Goal: Task Accomplishment & Management: Manage account settings

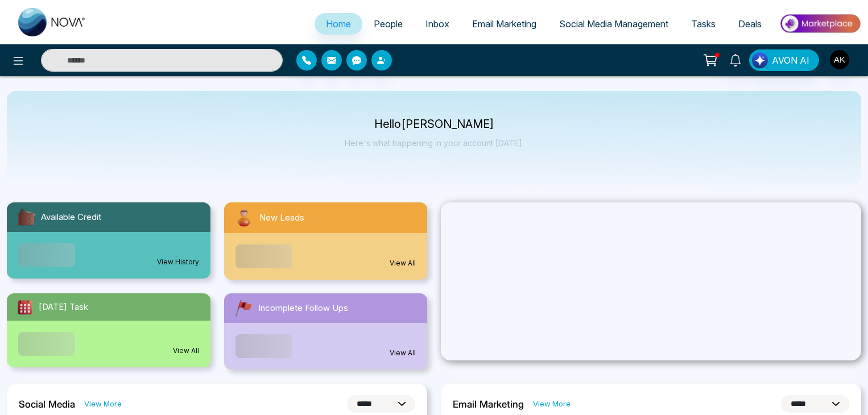
select select "*"
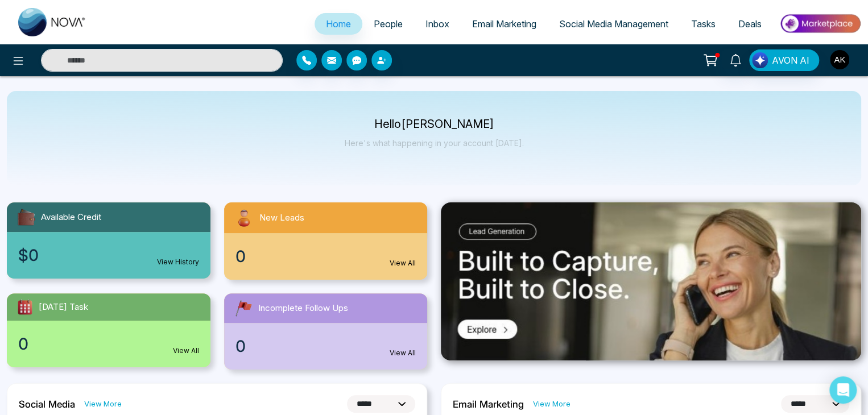
click at [836, 67] on img "button" at bounding box center [839, 59] width 19 height 19
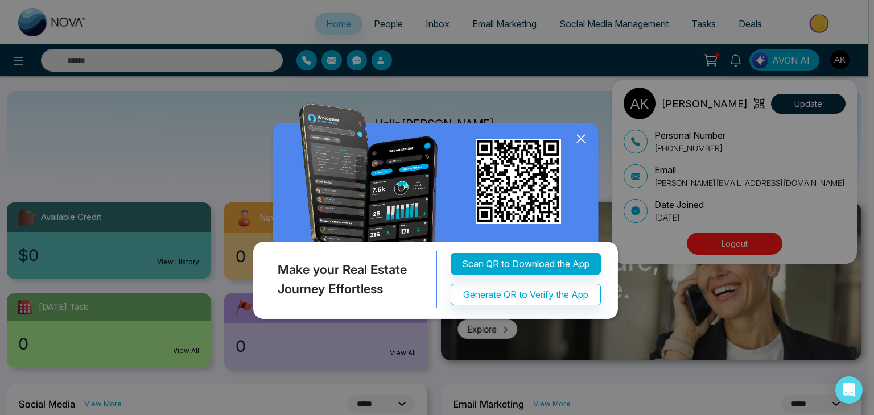
click at [799, 102] on div "Make your Real Estate Journey Effortless Scan QR to Download the App Generate Q…" at bounding box center [437, 207] width 874 height 415
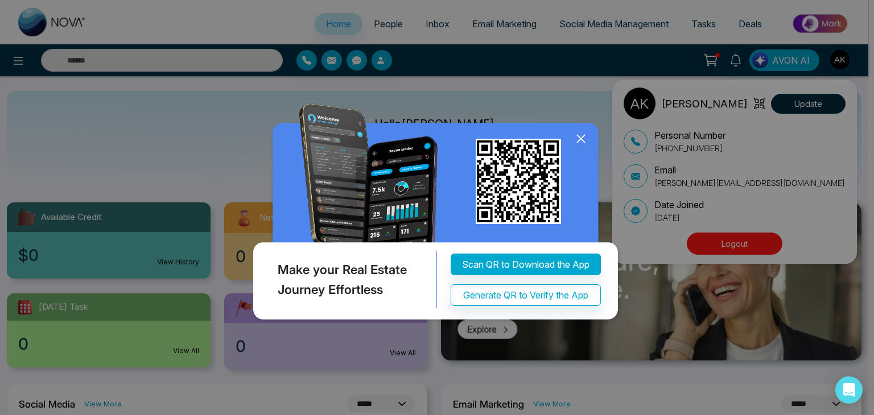
click at [799, 102] on div "Make your Real Estate Journey Effortless Scan QR to Download the App Generate Q…" at bounding box center [437, 207] width 874 height 415
click at [577, 132] on icon at bounding box center [580, 138] width 17 height 17
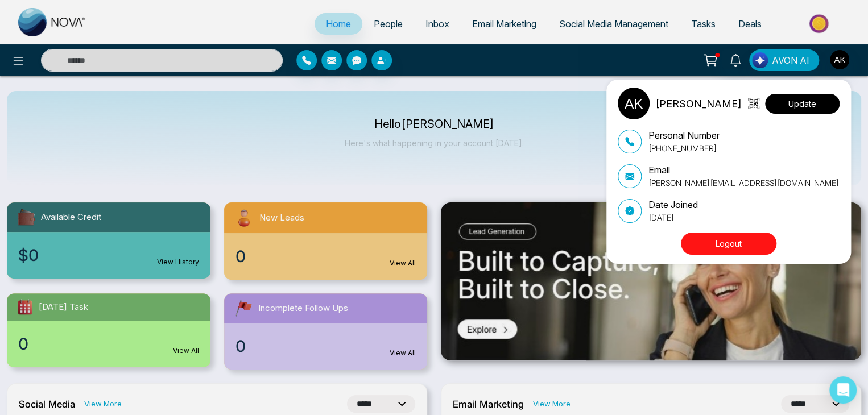
click at [795, 98] on button "Update" at bounding box center [802, 104] width 75 height 20
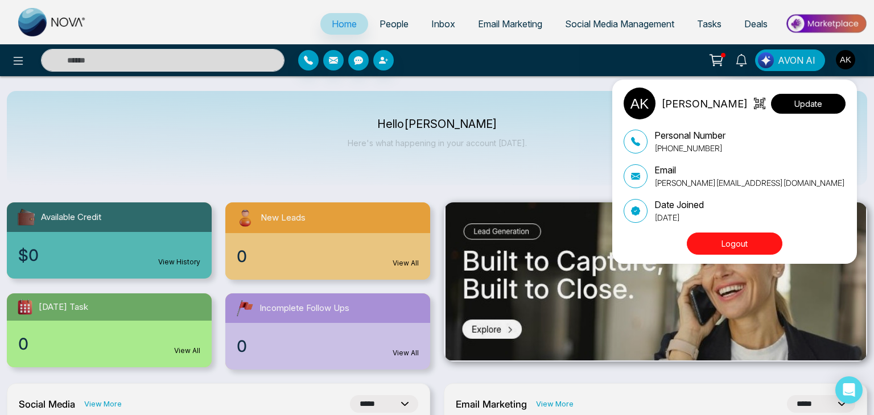
select select "***"
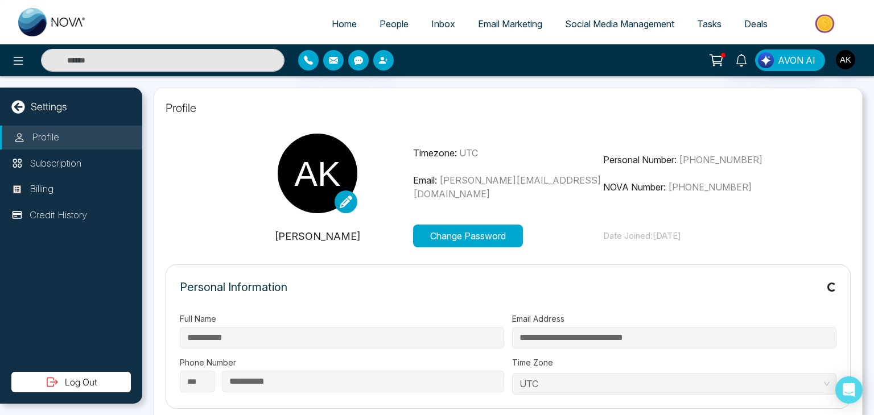
type input "**********"
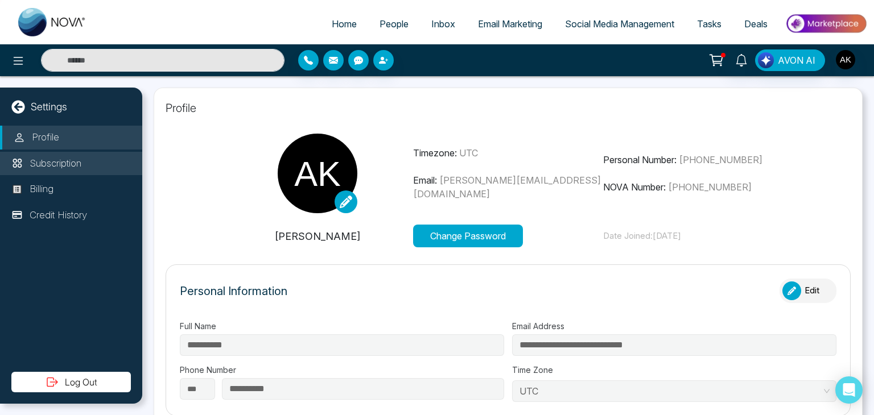
click at [92, 159] on li "Subscription" at bounding box center [71, 164] width 142 height 24
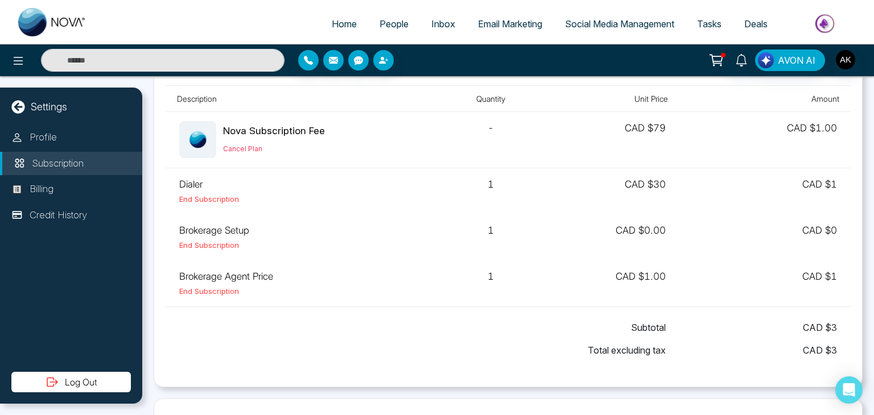
scroll to position [54, 0]
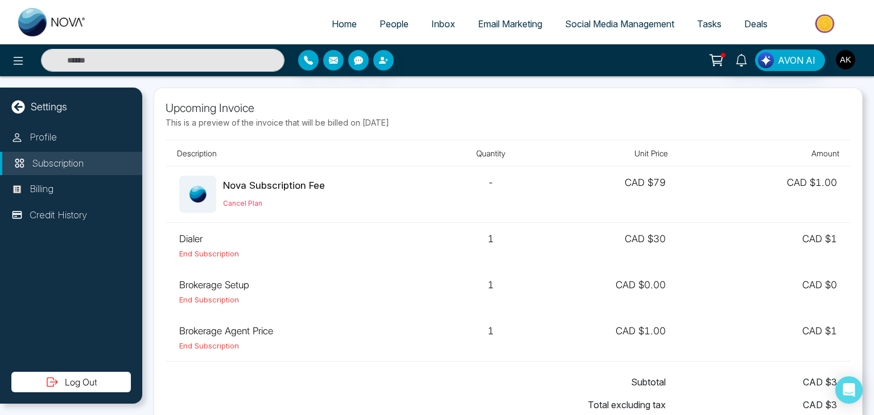
click at [844, 66] on img "button" at bounding box center [845, 59] width 19 height 19
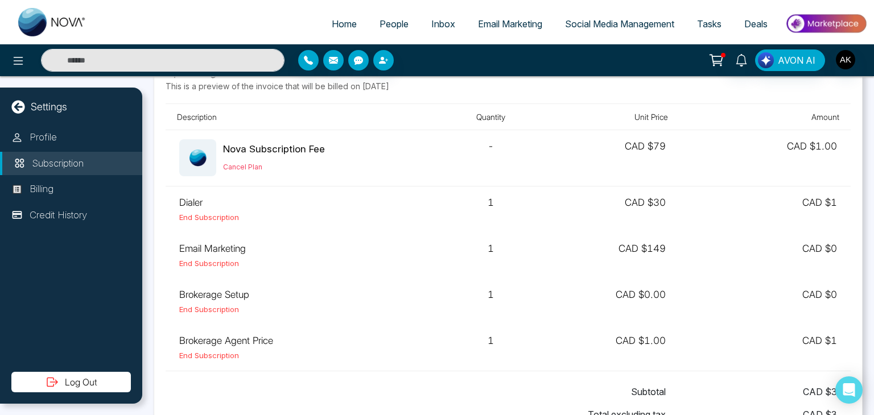
scroll to position [36, 0]
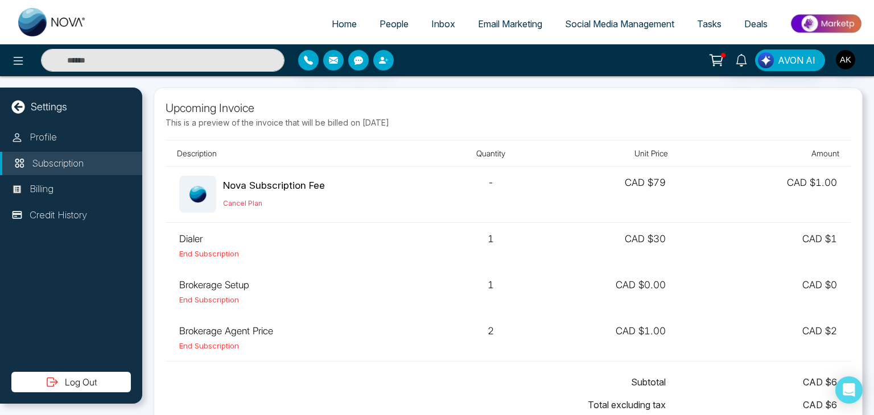
click at [487, 330] on td "2" at bounding box center [491, 338] width 103 height 46
click at [487, 360] on td "2" at bounding box center [491, 338] width 103 height 46
click at [478, 348] on td "2" at bounding box center [491, 338] width 103 height 46
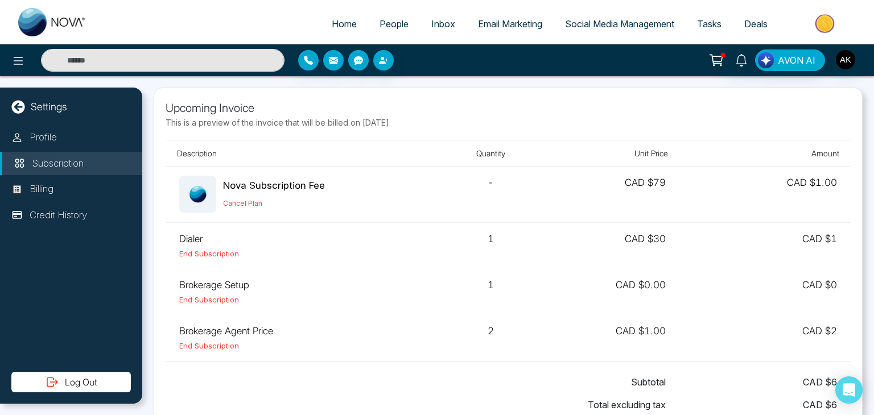
click at [485, 329] on td "2" at bounding box center [491, 338] width 103 height 46
click at [507, 354] on td "2" at bounding box center [491, 338] width 103 height 46
click at [498, 352] on td "2" at bounding box center [491, 338] width 103 height 46
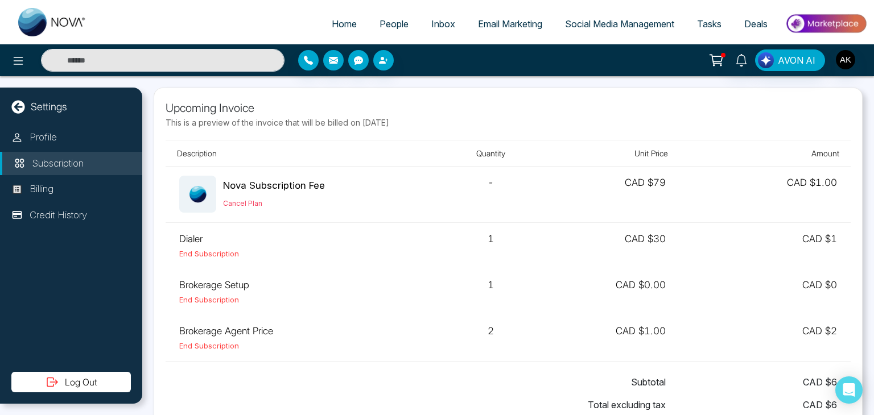
click at [489, 337] on td "2" at bounding box center [491, 338] width 103 height 46
click at [478, 336] on td "2" at bounding box center [491, 338] width 103 height 46
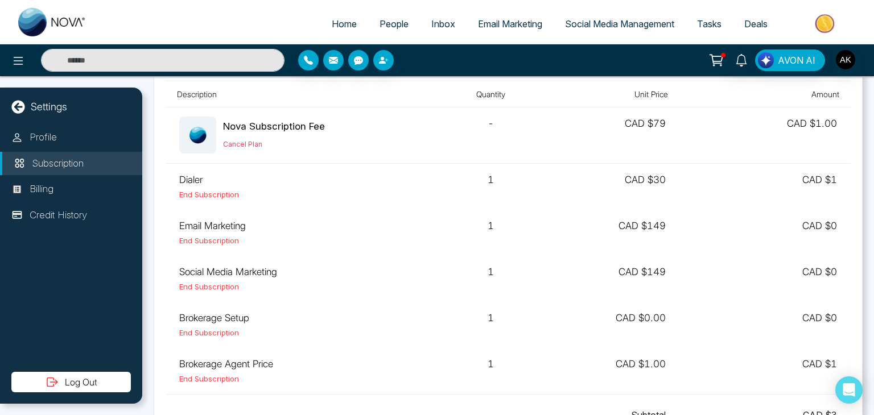
scroll to position [58, 0]
click at [184, 180] on td "Dialer End Subscription" at bounding box center [303, 188] width 274 height 46
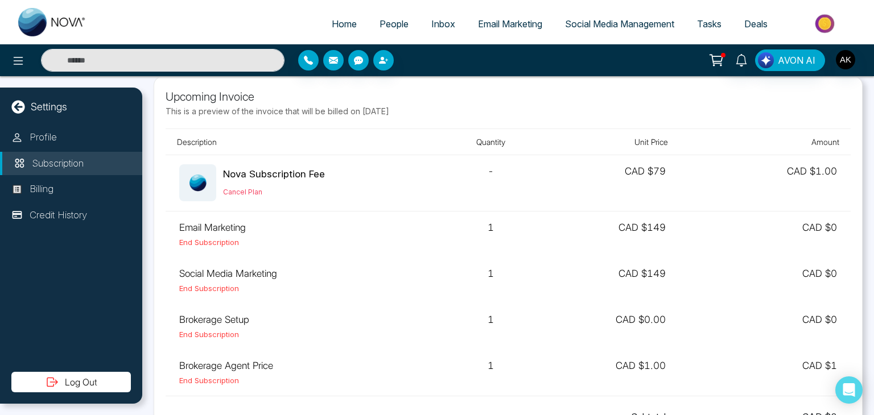
scroll to position [11, 0]
click at [536, 113] on p "This is a preview of the invoice that will be billed on [DATE]" at bounding box center [508, 112] width 685 height 12
click at [452, 110] on p "This is a preview of the invoice that will be billed on [DATE]" at bounding box center [508, 112] width 685 height 12
click at [609, 102] on p "Upcoming Invoice" at bounding box center [508, 97] width 685 height 17
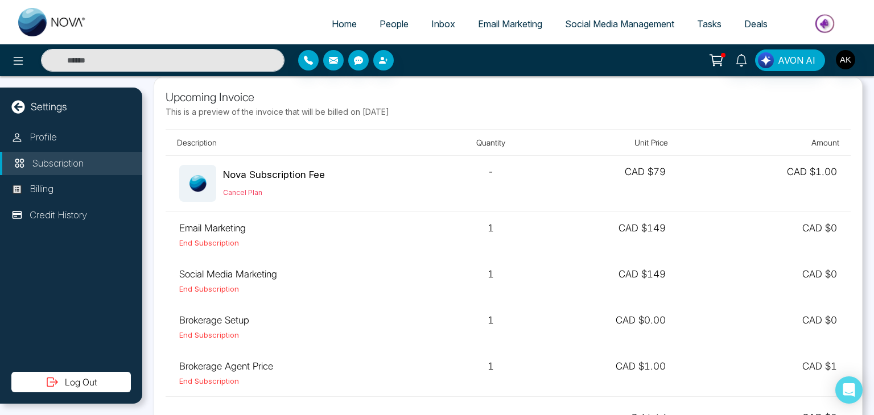
click at [656, 96] on p "Upcoming Invoice" at bounding box center [508, 97] width 685 height 17
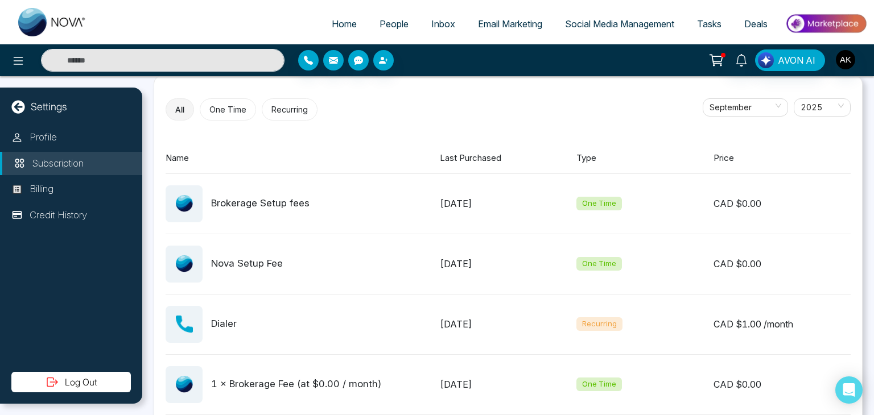
scroll to position [446, 0]
